Goal: Find specific fact: Find specific fact

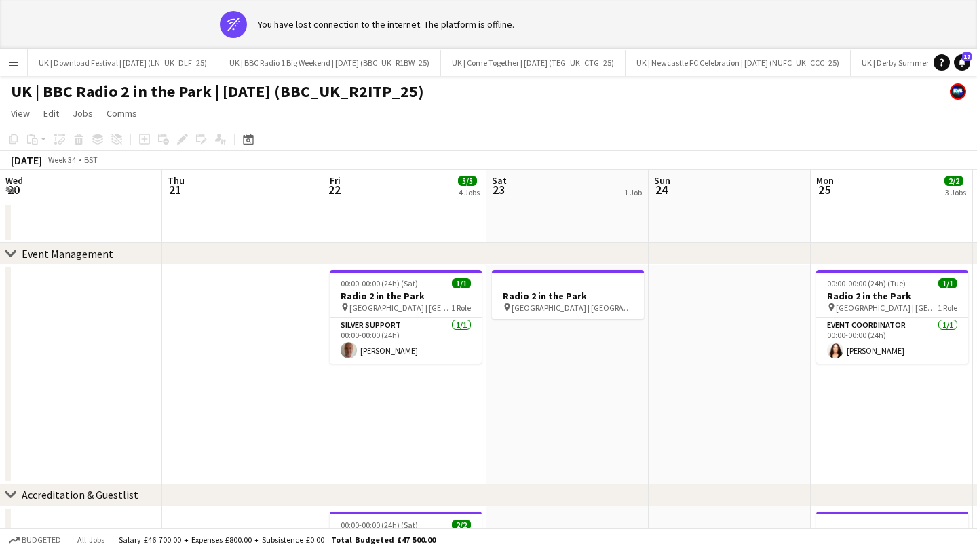
scroll to position [0, 435]
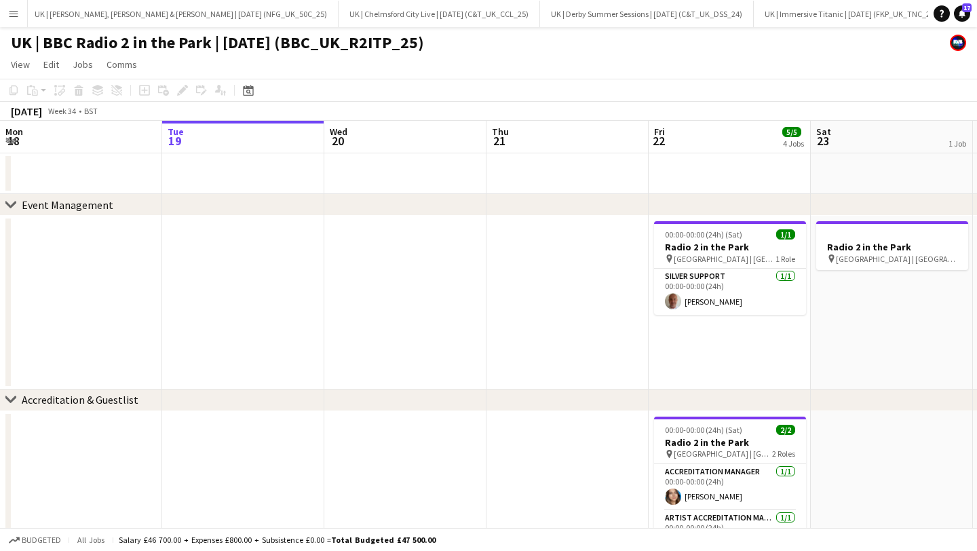
click at [12, 8] on app-icon "Menu" at bounding box center [13, 13] width 11 height 11
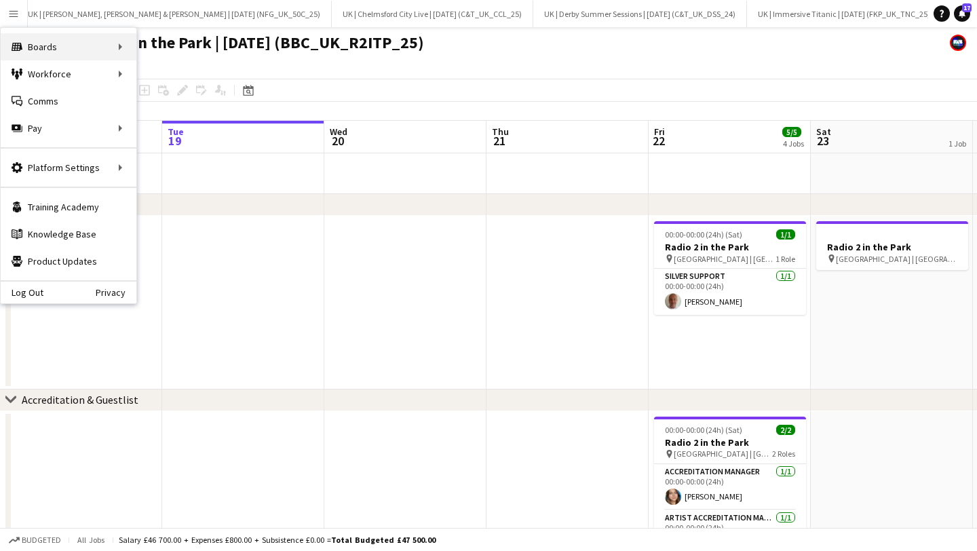
scroll to position [0, 3277]
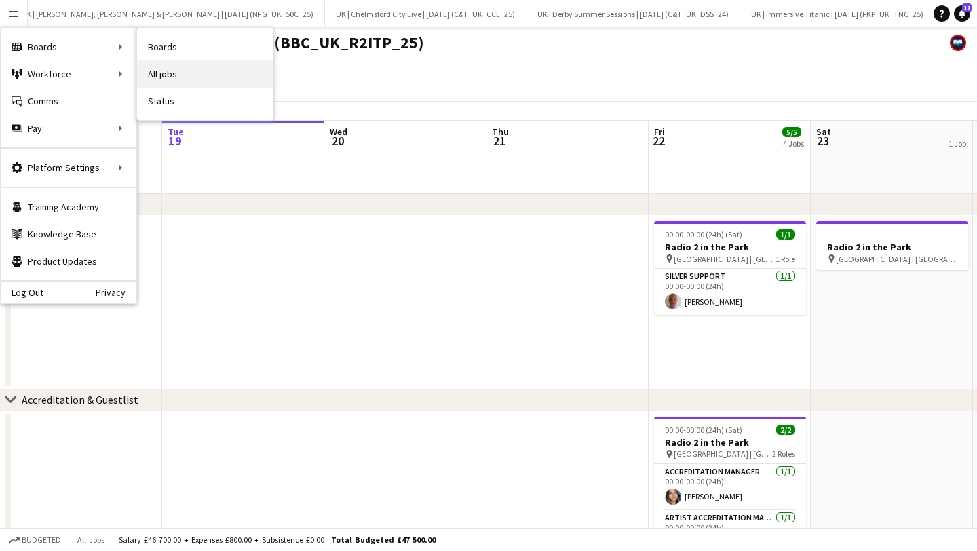
click at [151, 73] on link "All jobs" at bounding box center [205, 73] width 136 height 27
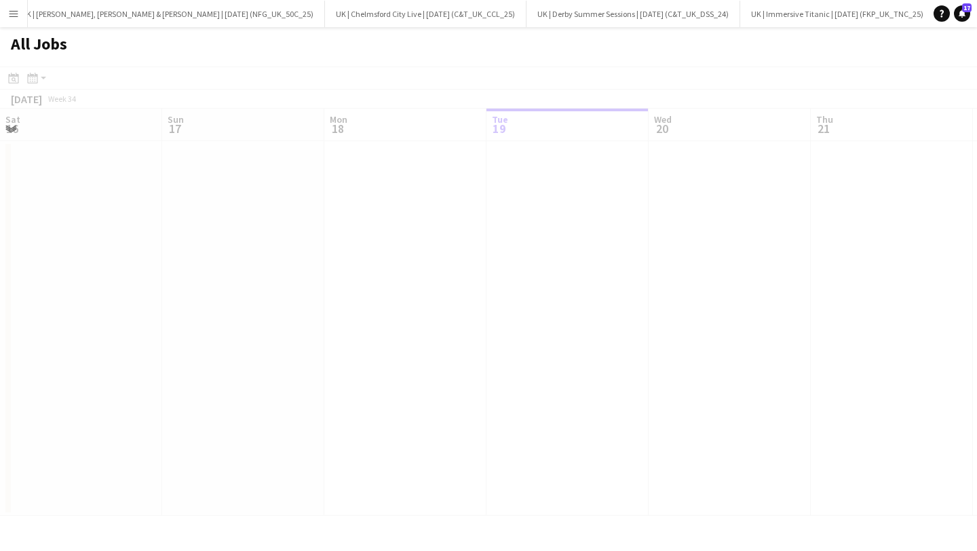
scroll to position [0, 324]
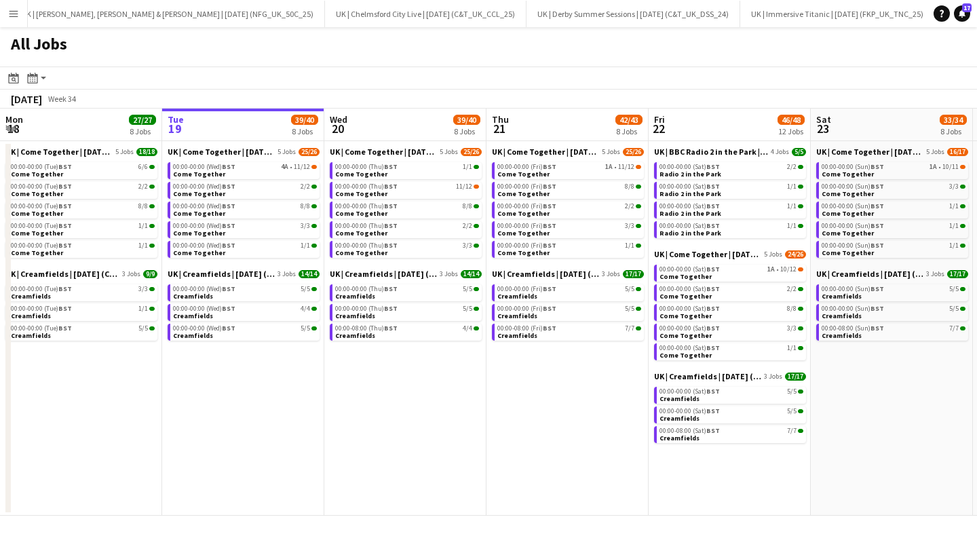
click at [8, 5] on button "Menu" at bounding box center [13, 13] width 27 height 27
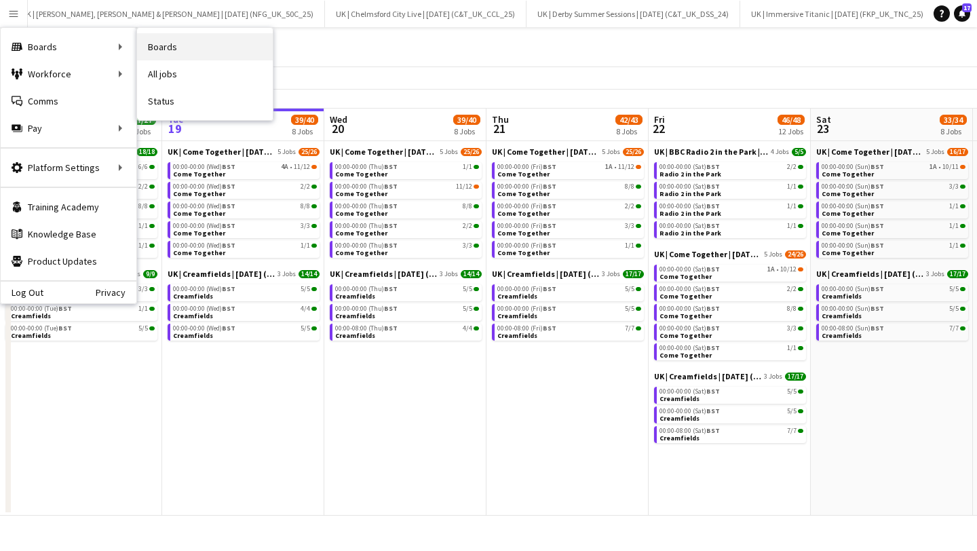
click at [152, 39] on link "Boards" at bounding box center [205, 46] width 136 height 27
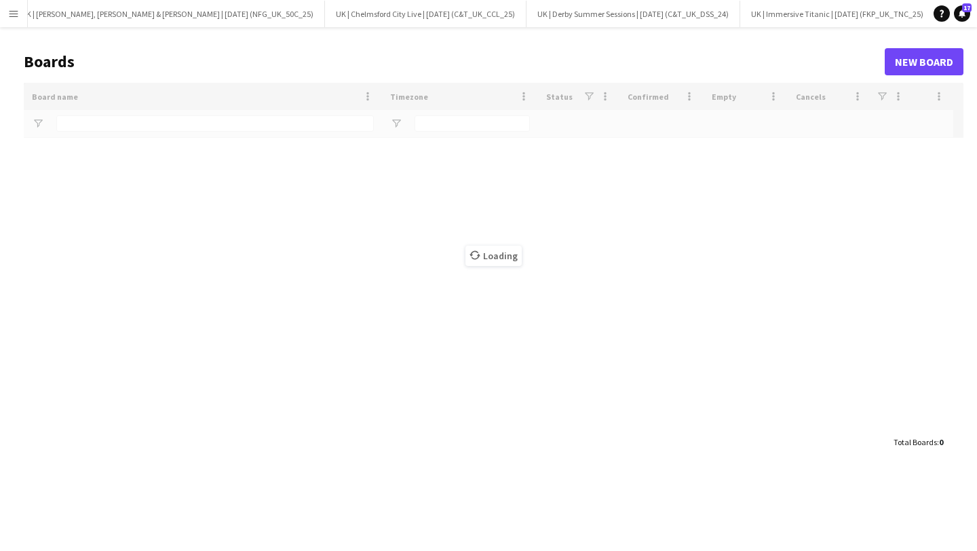
type input "**"
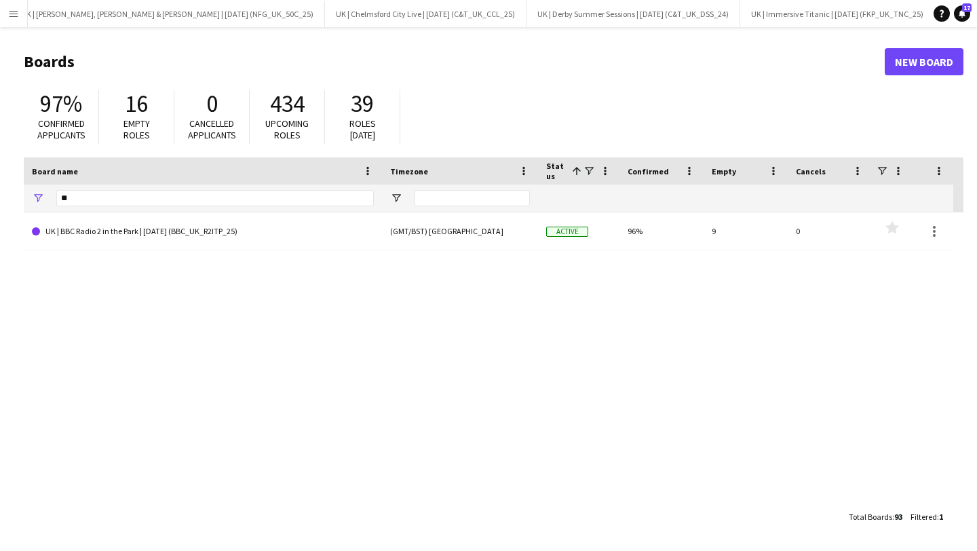
click at [20, 13] on button "Menu" at bounding box center [13, 13] width 27 height 27
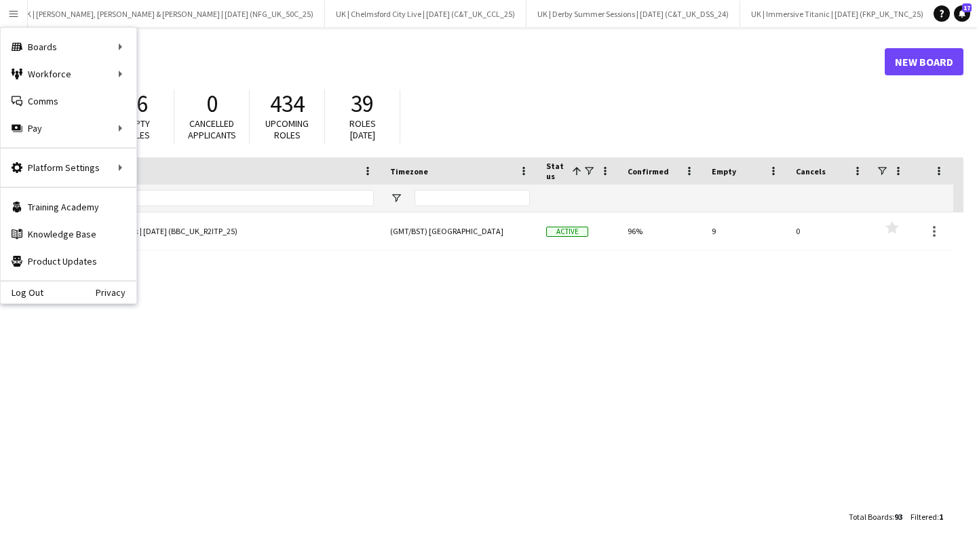
click at [174, 57] on h1 "Boards" at bounding box center [454, 62] width 861 height 20
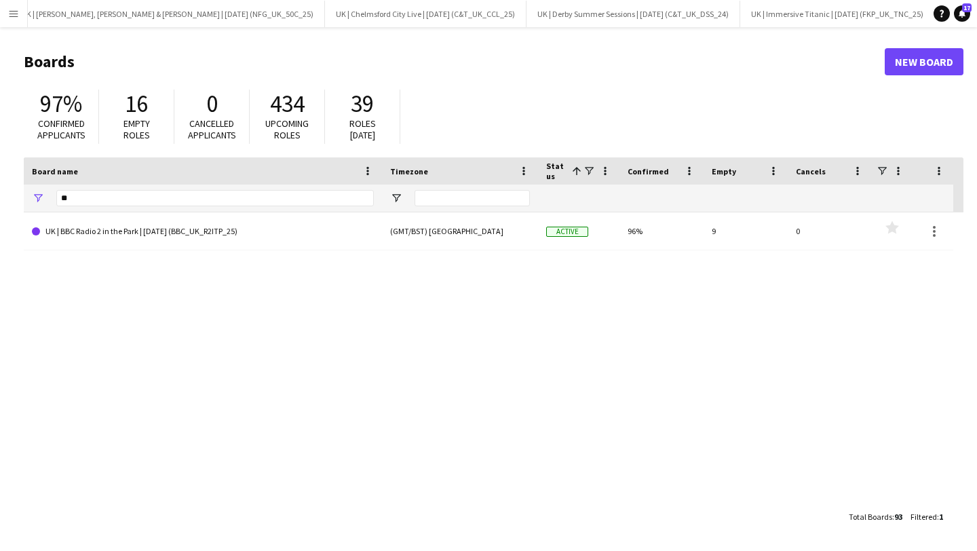
click at [16, 9] on app-icon "Menu" at bounding box center [13, 13] width 11 height 11
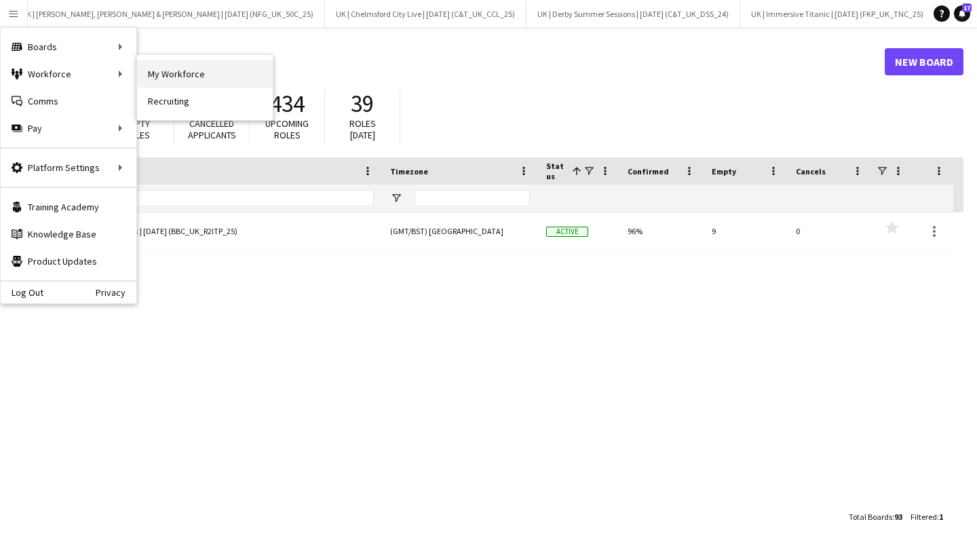
click at [174, 75] on link "My Workforce" at bounding box center [205, 73] width 136 height 27
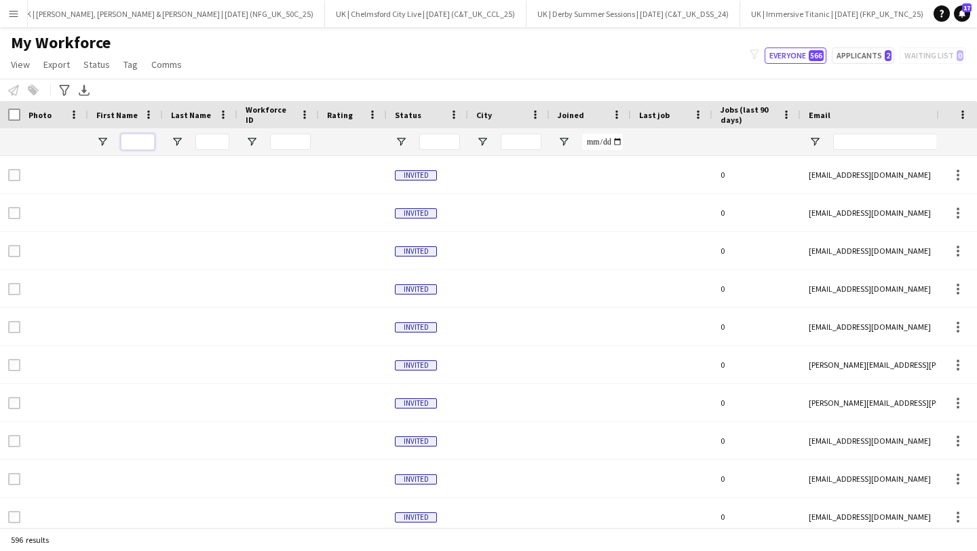
click at [126, 139] on input "First Name Filter Input" at bounding box center [138, 142] width 34 height 16
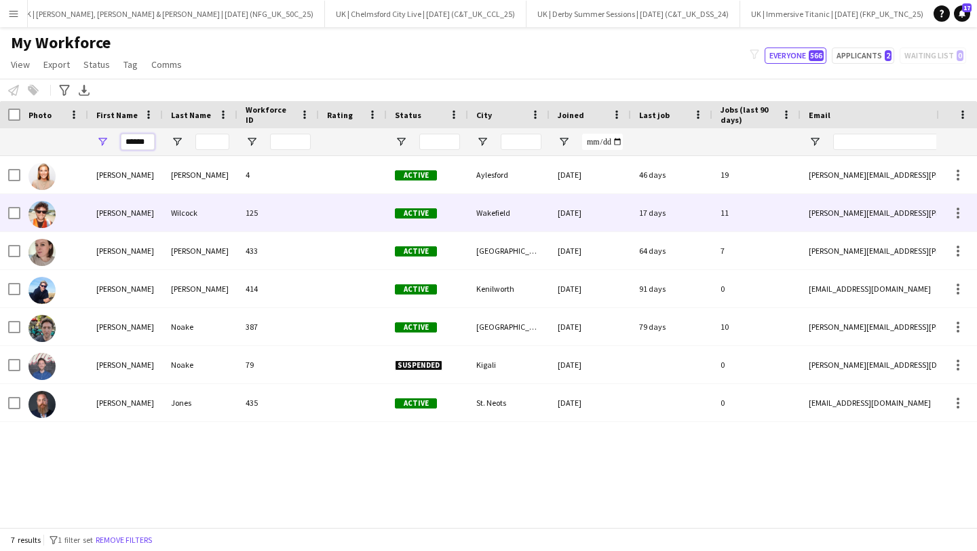
type input "******"
click at [230, 206] on div "Wilcock" at bounding box center [200, 212] width 75 height 37
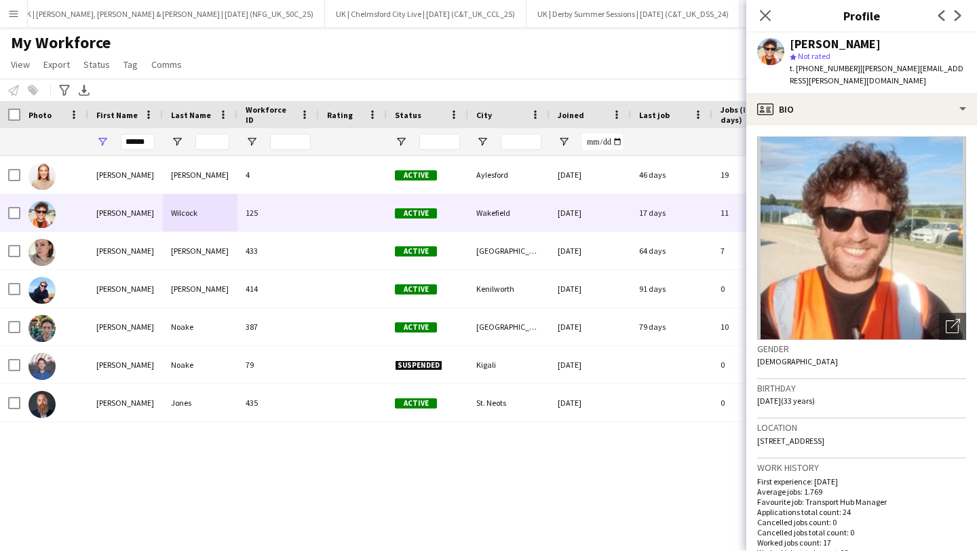
drag, startPoint x: 896, startPoint y: 434, endPoint x: 882, endPoint y: 433, distance: 14.3
click at [882, 433] on div "Location [STREET_ADDRESS]" at bounding box center [861, 438] width 209 height 39
drag, startPoint x: 902, startPoint y: 432, endPoint x: 873, endPoint y: 430, distance: 29.2
click at [873, 430] on div "Location [STREET_ADDRESS]" at bounding box center [861, 438] width 209 height 39
copy span "WF5 8PR"
